Goal: Use online tool/utility: Utilize a website feature to perform a specific function

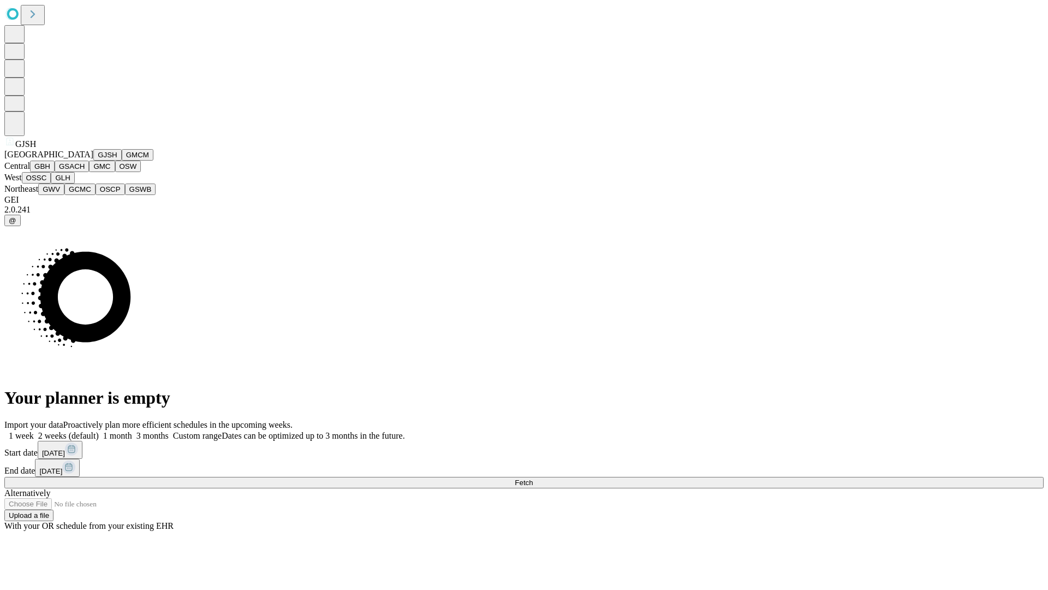
click at [93, 161] on button "GJSH" at bounding box center [107, 154] width 28 height 11
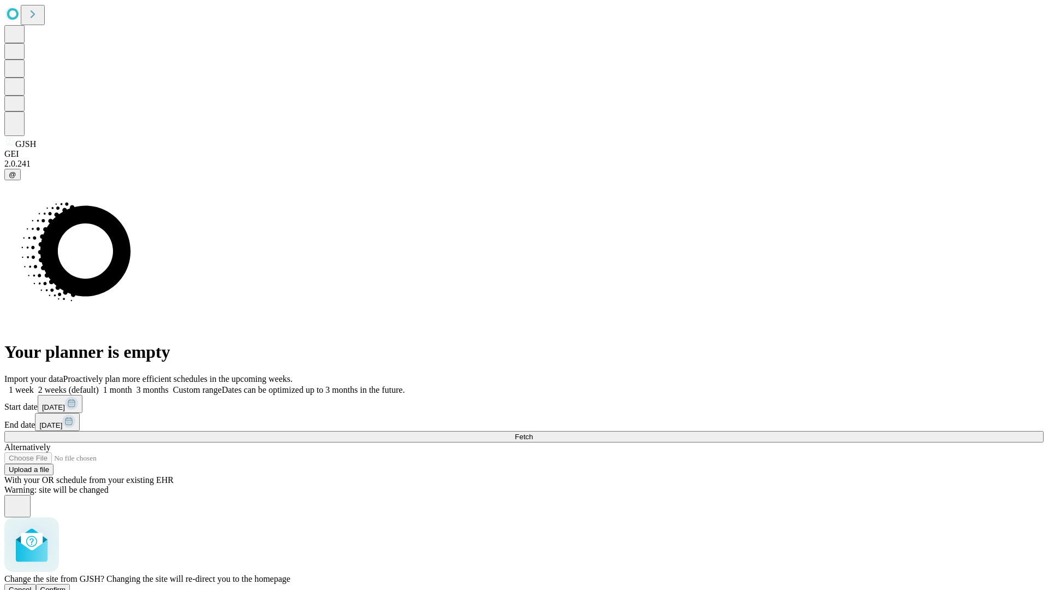
click at [66, 585] on span "Confirm" at bounding box center [53, 589] width 26 height 8
click at [34, 385] on label "1 week" at bounding box center [18, 389] width 29 height 9
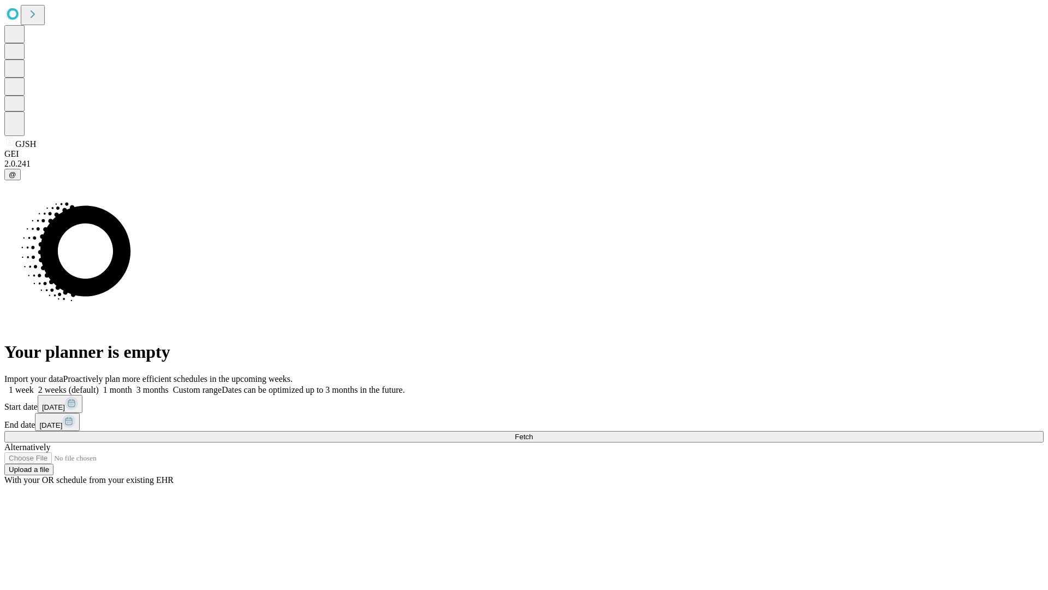
click at [533, 432] on span "Fetch" at bounding box center [524, 436] width 18 height 8
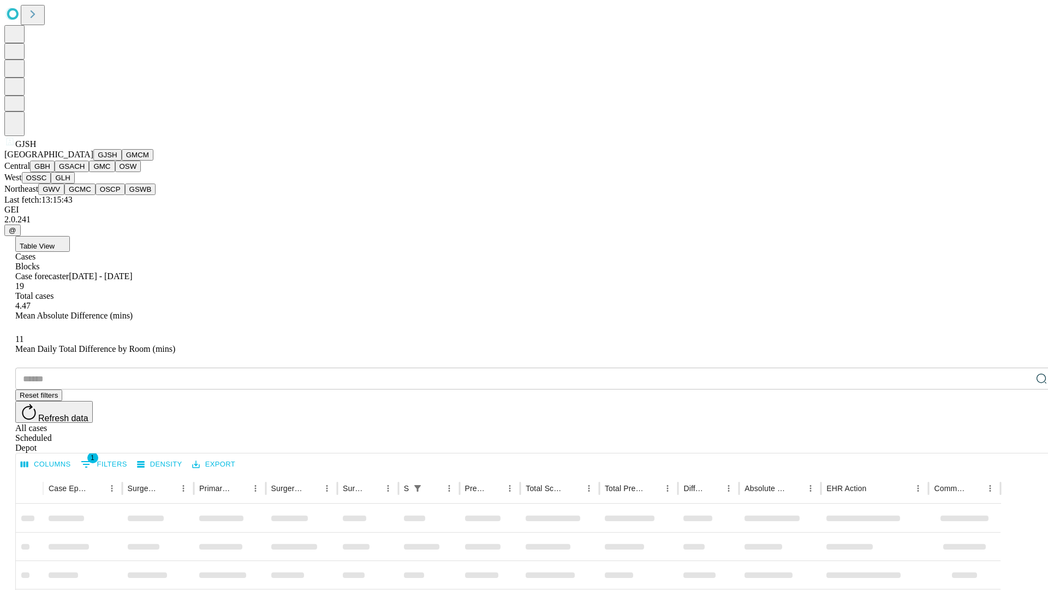
click at [122, 161] on button "GMCM" at bounding box center [138, 154] width 32 height 11
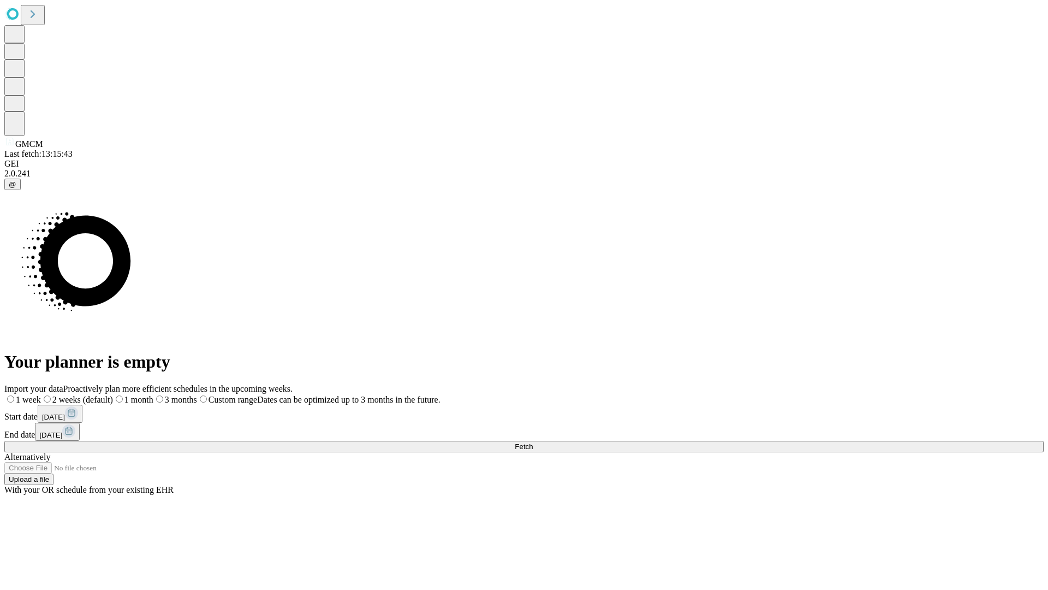
click at [41, 395] on label "1 week" at bounding box center [22, 399] width 37 height 9
click at [533, 442] on span "Fetch" at bounding box center [524, 446] width 18 height 8
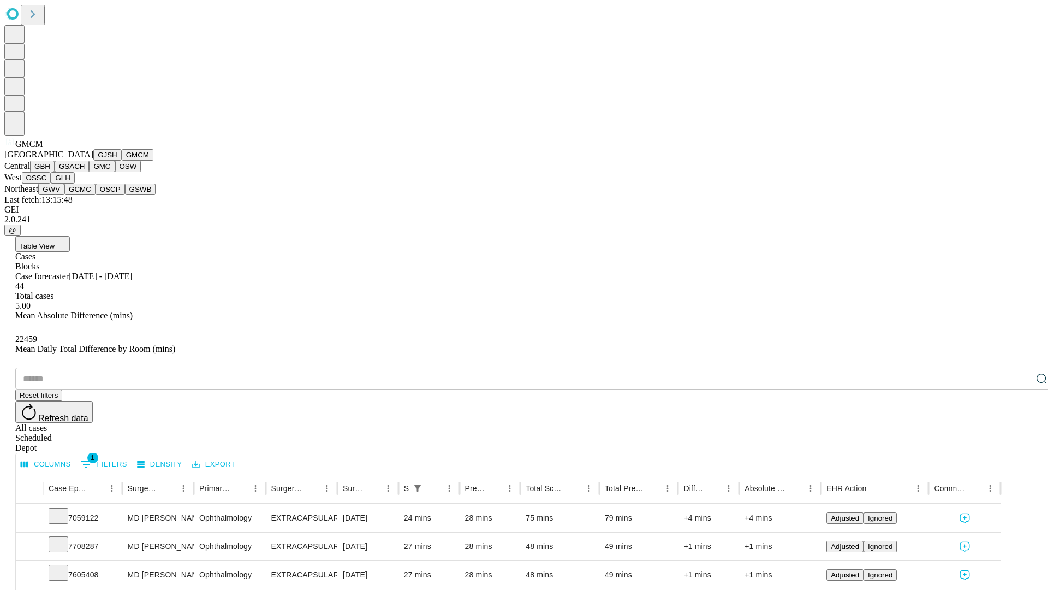
click at [55, 172] on button "GBH" at bounding box center [42, 166] width 25 height 11
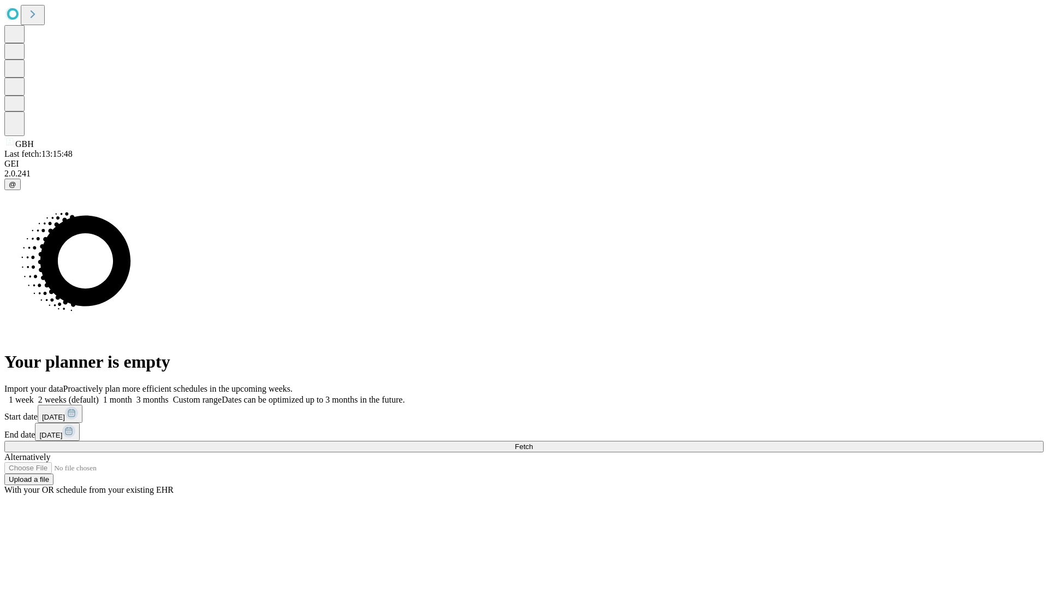
click at [34, 395] on label "1 week" at bounding box center [18, 399] width 29 height 9
click at [533, 442] on span "Fetch" at bounding box center [524, 446] width 18 height 8
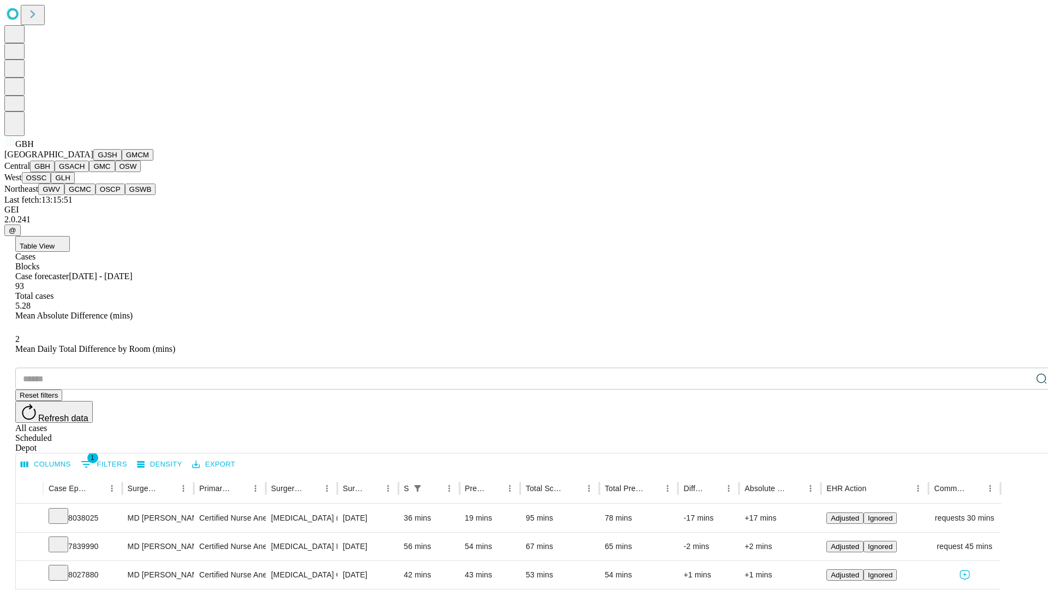
click at [85, 172] on button "GSACH" at bounding box center [72, 166] width 34 height 11
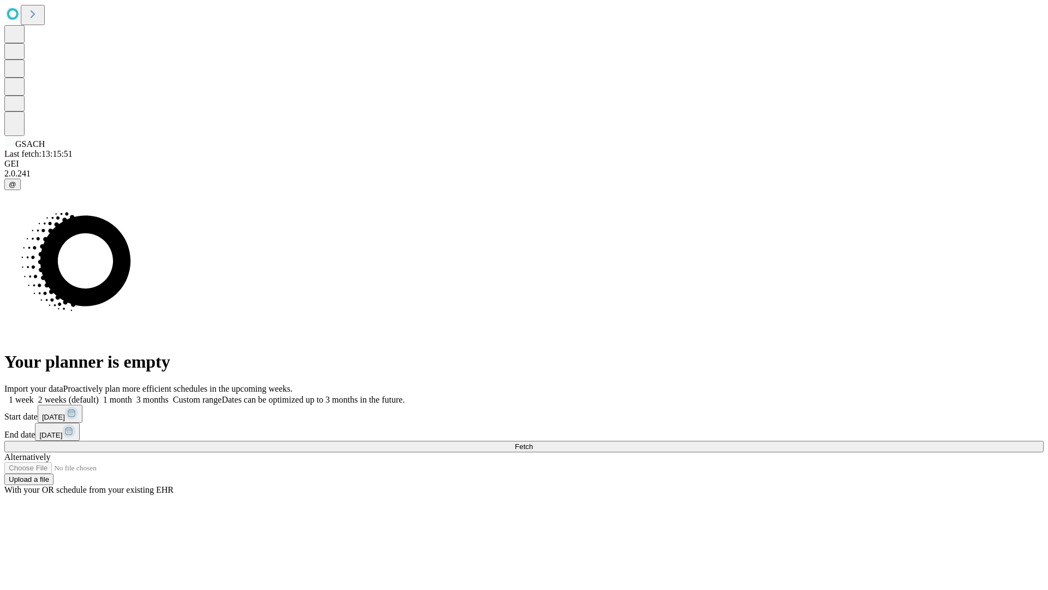
click at [34, 395] on label "1 week" at bounding box center [18, 399] width 29 height 9
click at [533, 442] on span "Fetch" at bounding box center [524, 446] width 18 height 8
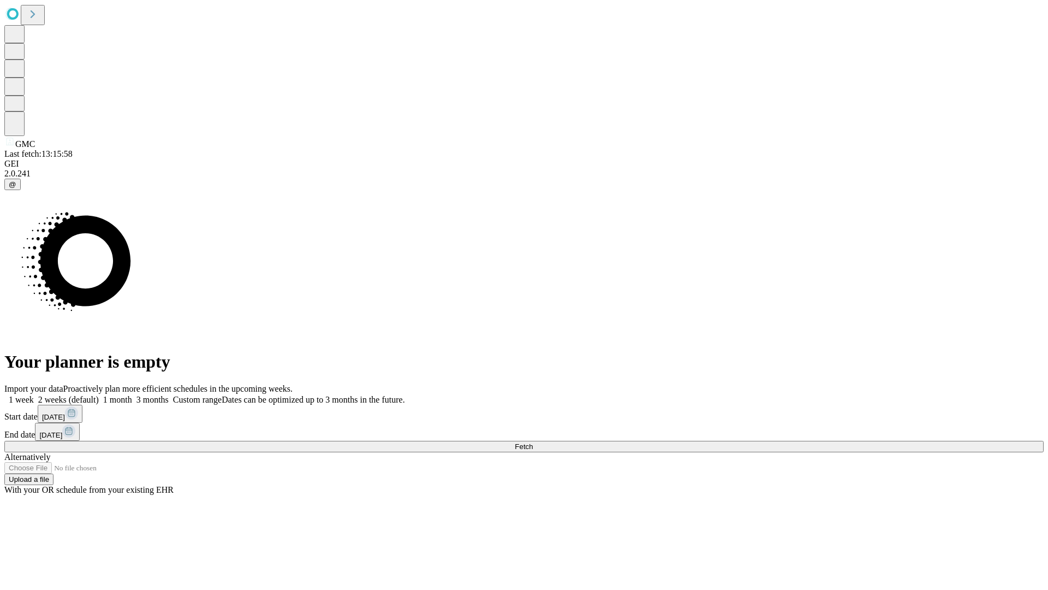
click at [34, 395] on label "1 week" at bounding box center [18, 399] width 29 height 9
click at [533, 442] on span "Fetch" at bounding box center [524, 446] width 18 height 8
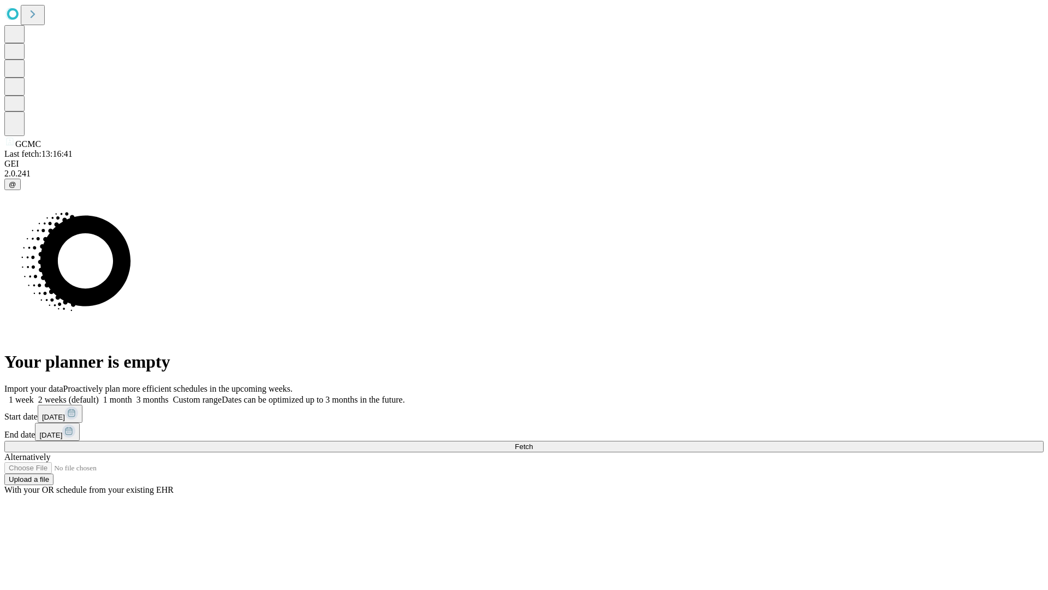
click at [34, 395] on label "1 week" at bounding box center [18, 399] width 29 height 9
click at [533, 442] on span "Fetch" at bounding box center [524, 446] width 18 height 8
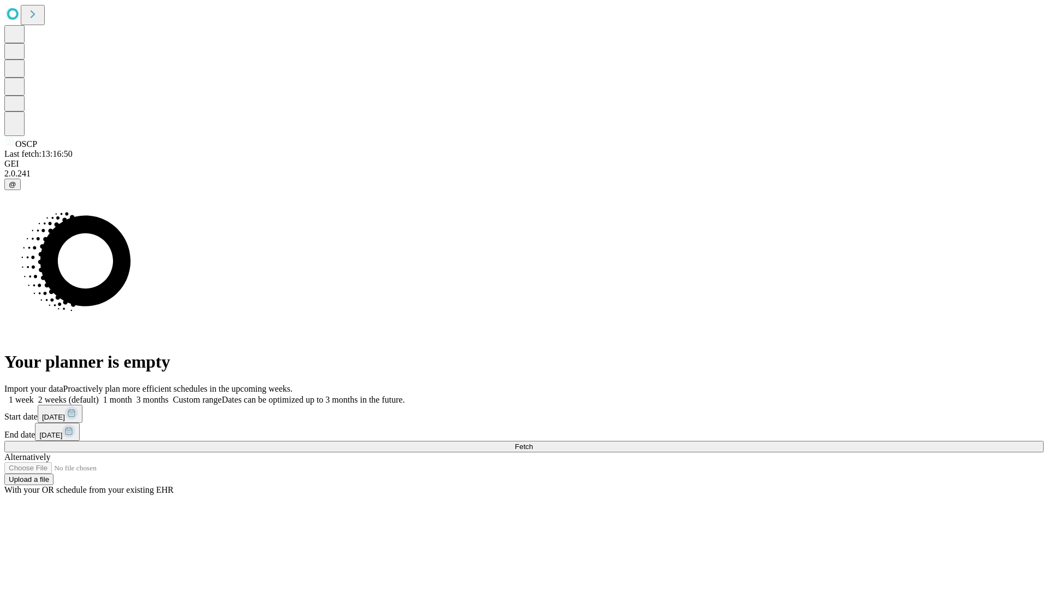
click at [34, 395] on label "1 week" at bounding box center [18, 399] width 29 height 9
click at [533, 442] on span "Fetch" at bounding box center [524, 446] width 18 height 8
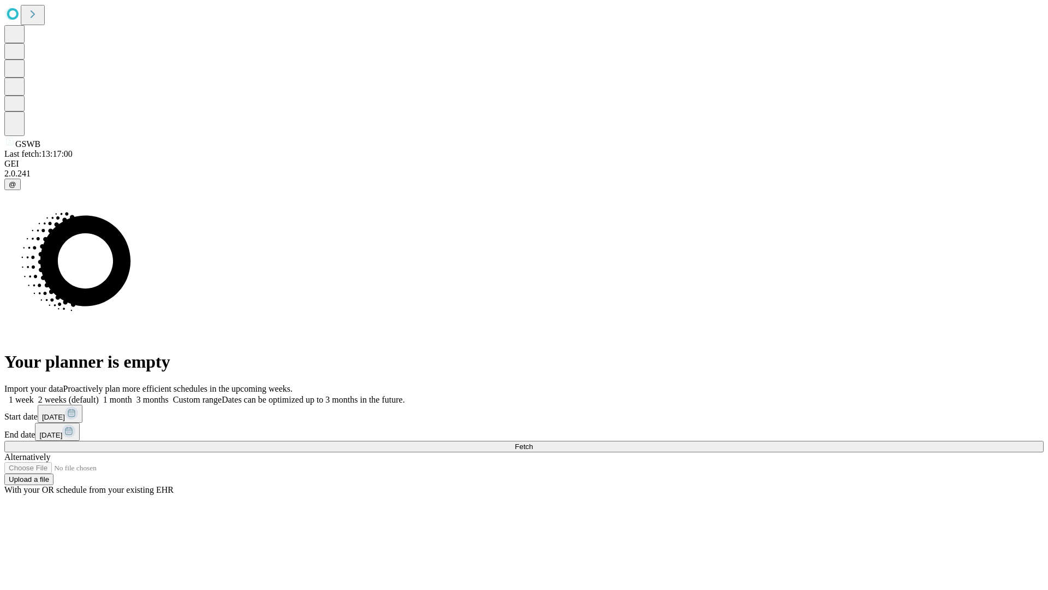
click at [34, 395] on label "1 week" at bounding box center [18, 399] width 29 height 9
click at [533, 442] on span "Fetch" at bounding box center [524, 446] width 18 height 8
